Goal: Task Accomplishment & Management: Use online tool/utility

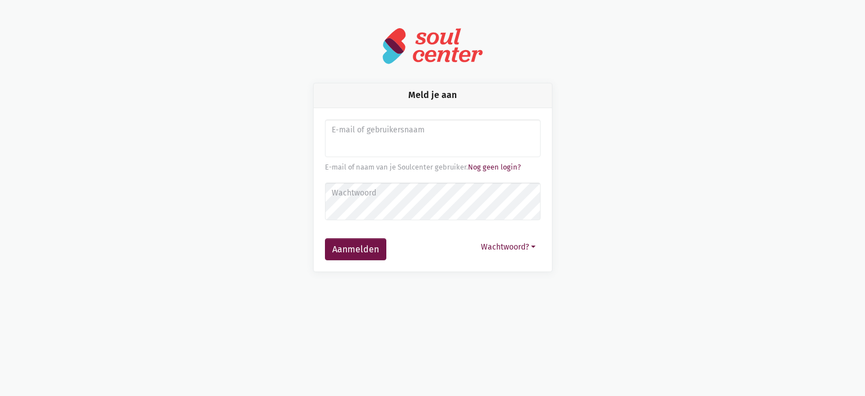
type input "e"
type input "[PERSON_NAME][EMAIL_ADDRESS][DOMAIN_NAME]"
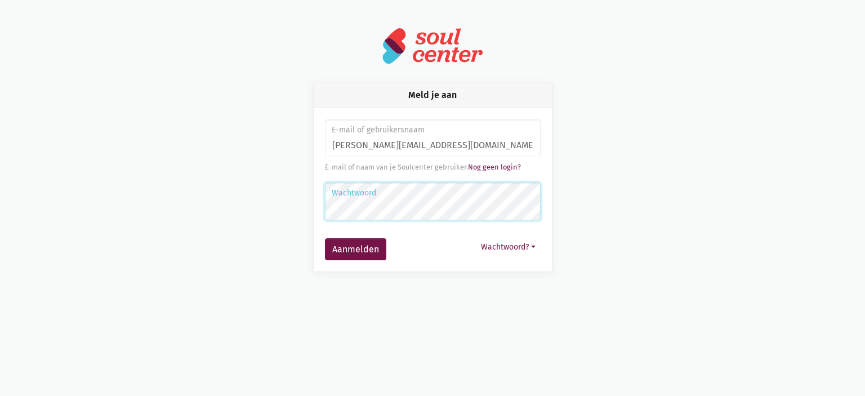
click at [325, 238] on button "Aanmelden" at bounding box center [355, 249] width 61 height 23
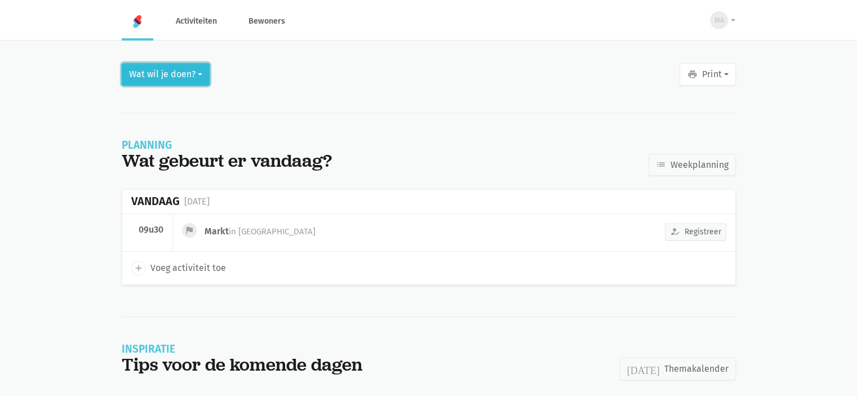
click at [180, 74] on button "Wat wil je doen?" at bounding box center [166, 74] width 88 height 23
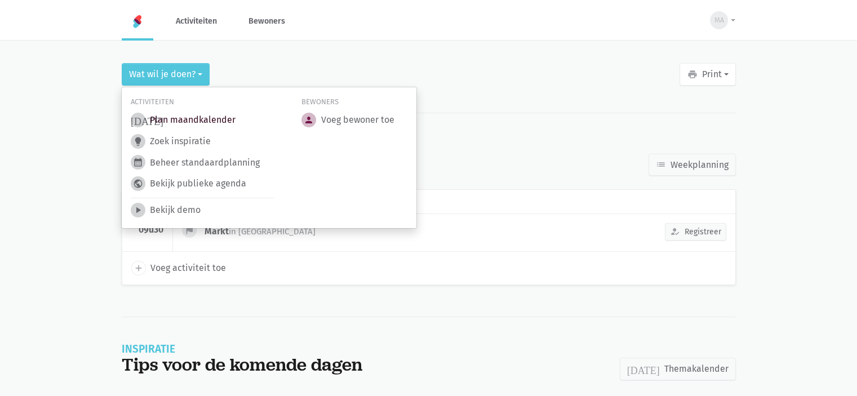
click at [179, 119] on link "[DATE] Plan maandkalender" at bounding box center [183, 120] width 105 height 15
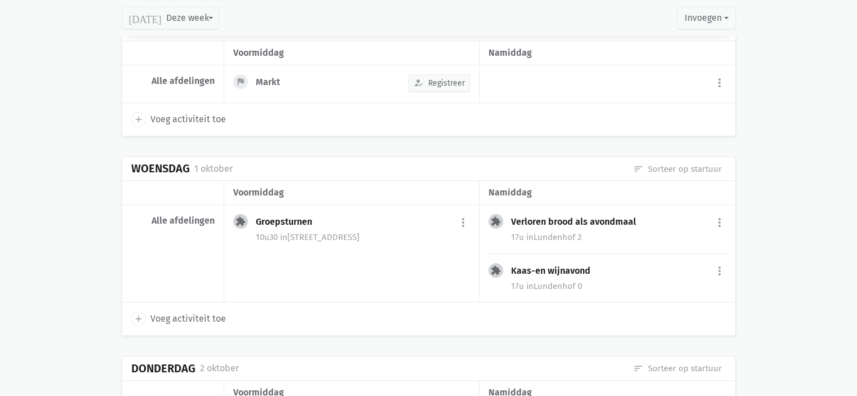
scroll to position [282, 0]
